Goal: Browse casually: Explore the website without a specific task or goal

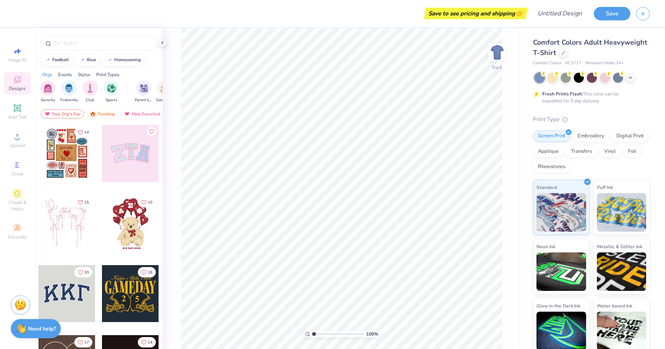
click at [130, 152] on div at bounding box center [130, 153] width 57 height 57
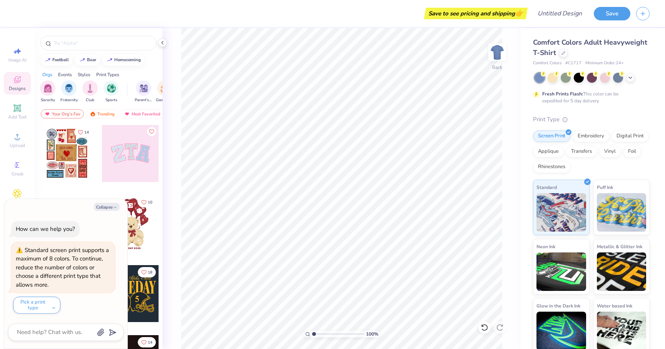
click at [64, 154] on div at bounding box center [66, 153] width 57 height 57
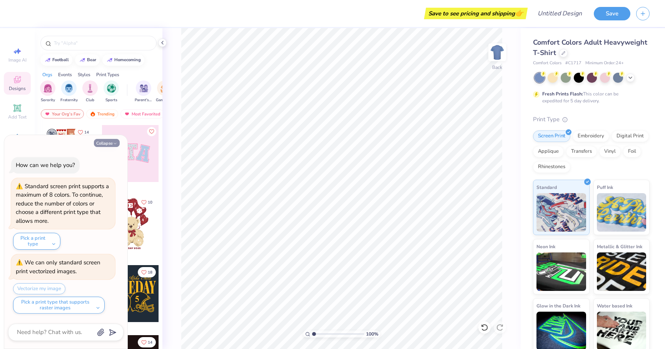
click at [107, 147] on button "Collapse" at bounding box center [107, 143] width 26 height 8
type textarea "x"
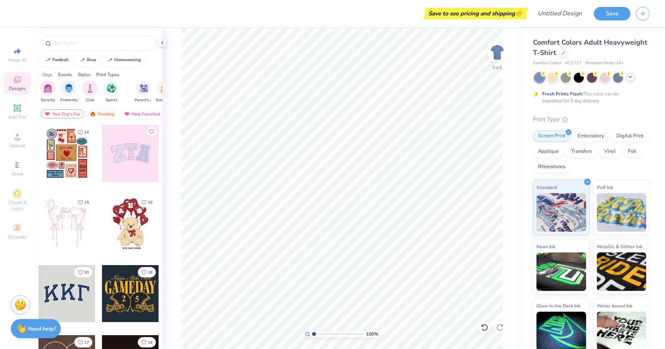
click at [632, 77] on icon at bounding box center [630, 77] width 6 height 6
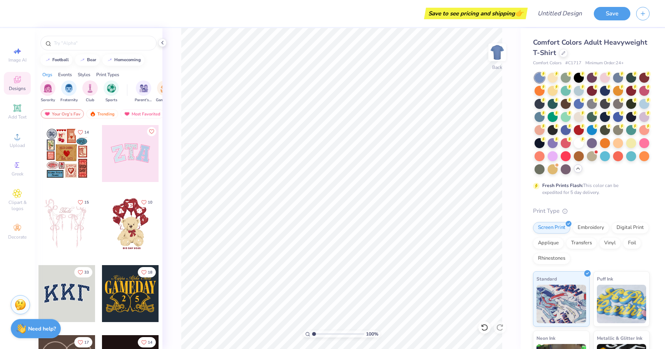
click at [579, 168] on icon at bounding box center [578, 168] width 6 height 6
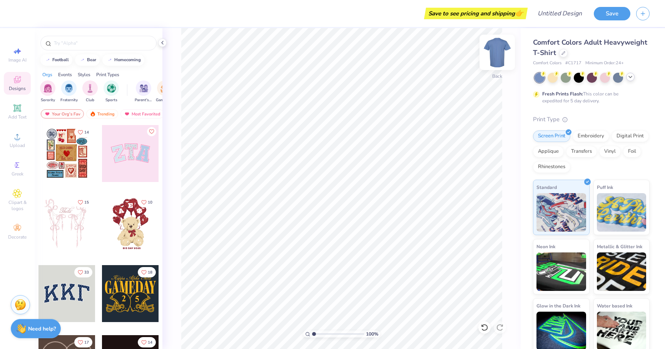
click at [494, 55] on img at bounding box center [497, 52] width 31 height 31
click at [494, 55] on img at bounding box center [497, 52] width 15 height 15
